Goal: Transaction & Acquisition: Obtain resource

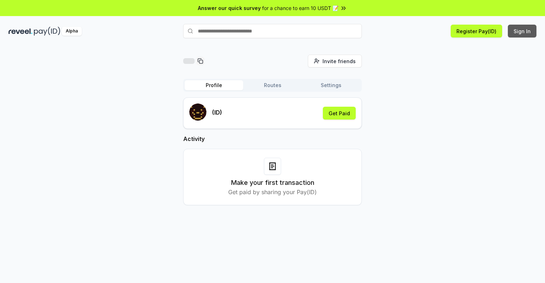
click at [523, 31] on button "Sign In" at bounding box center [522, 31] width 29 height 13
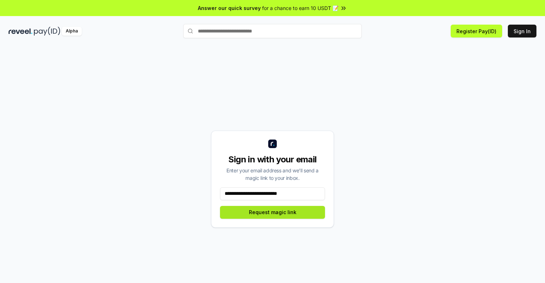
type input "**********"
click at [273, 212] on button "Request magic link" at bounding box center [272, 212] width 105 height 13
